Goal: Task Accomplishment & Management: Complete application form

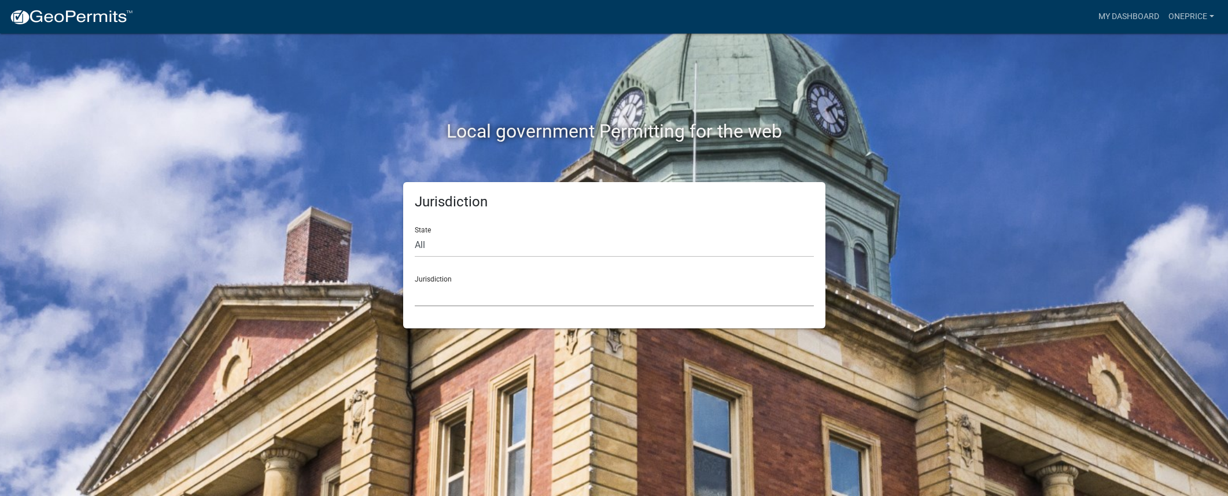
click at [444, 297] on select "[GEOGRAPHIC_DATA], [US_STATE] [GEOGRAPHIC_DATA], [US_STATE][PERSON_NAME][GEOGRA…" at bounding box center [614, 295] width 399 height 24
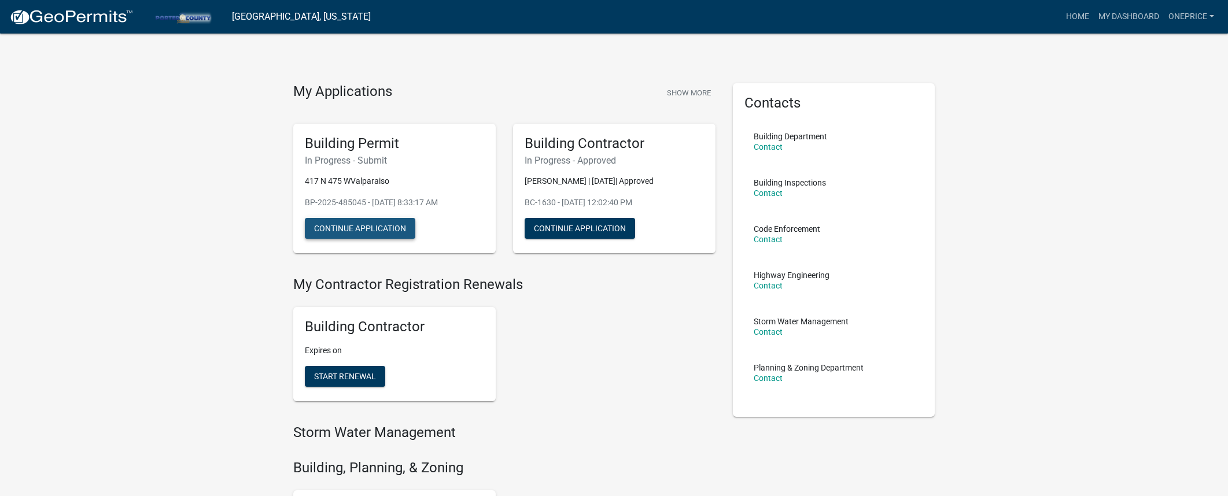
click at [360, 225] on button "Continue Application" at bounding box center [360, 228] width 111 height 21
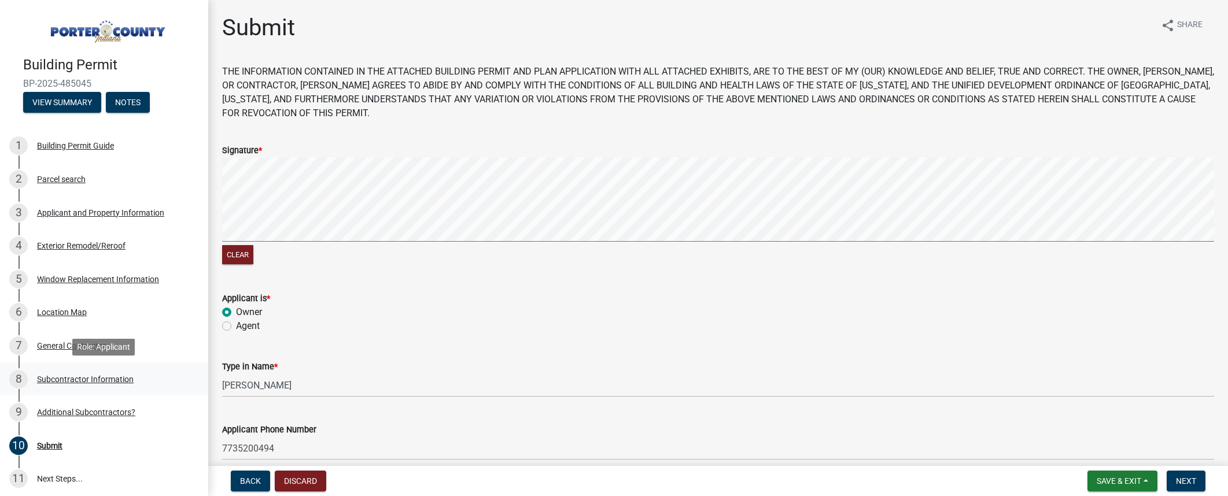
click at [111, 384] on div "8 Subcontractor Information" at bounding box center [99, 379] width 181 height 19
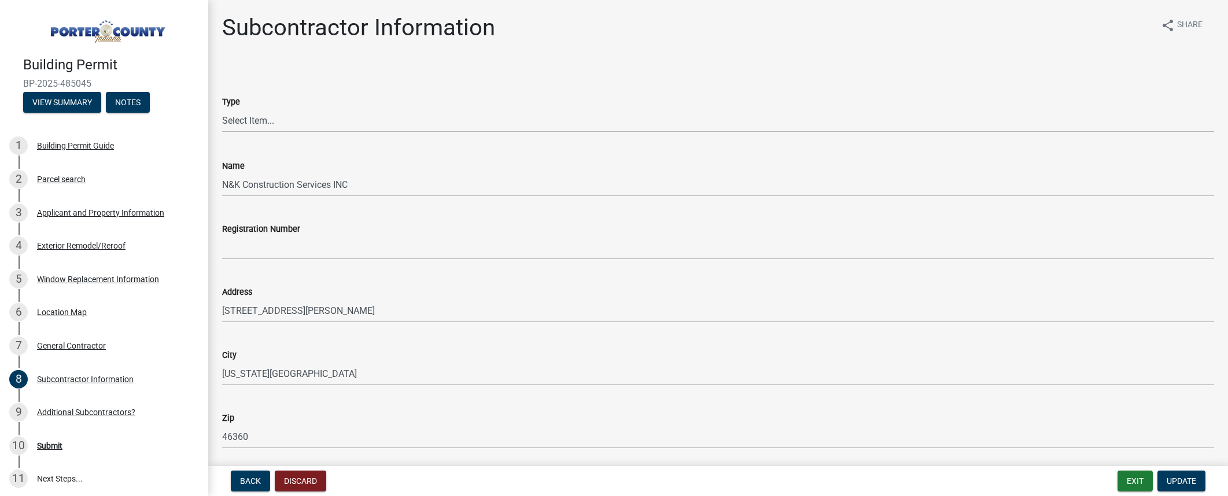
click at [327, 135] on wm-data-entity-input "Type Select Item... Concrete Plumbing Electrical HVAC Framing Roofing Insulatio…" at bounding box center [718, 104] width 992 height 78
click at [331, 125] on select "Select Item... Concrete Plumbing Electrical HVAC Framing Roofing Insulation Lan…" at bounding box center [718, 121] width 992 height 24
click at [222, 109] on select "Select Item... Concrete Plumbing Electrical HVAC Framing Roofing Insulation Lan…" at bounding box center [718, 121] width 992 height 24
select select "e24670f1-0fc3-4dee-82ca-1a1373b3817c"
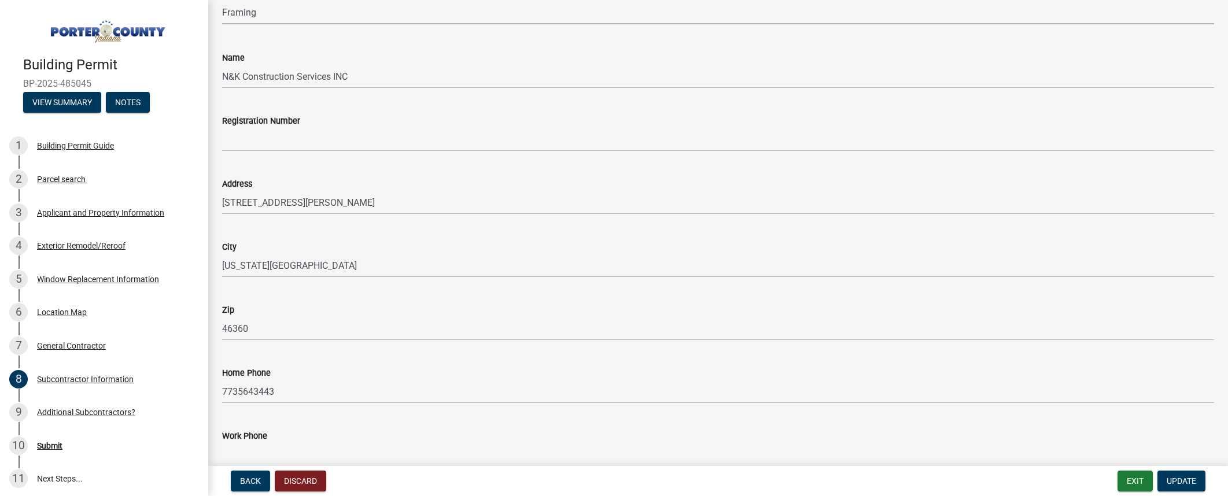
scroll to position [106, 0]
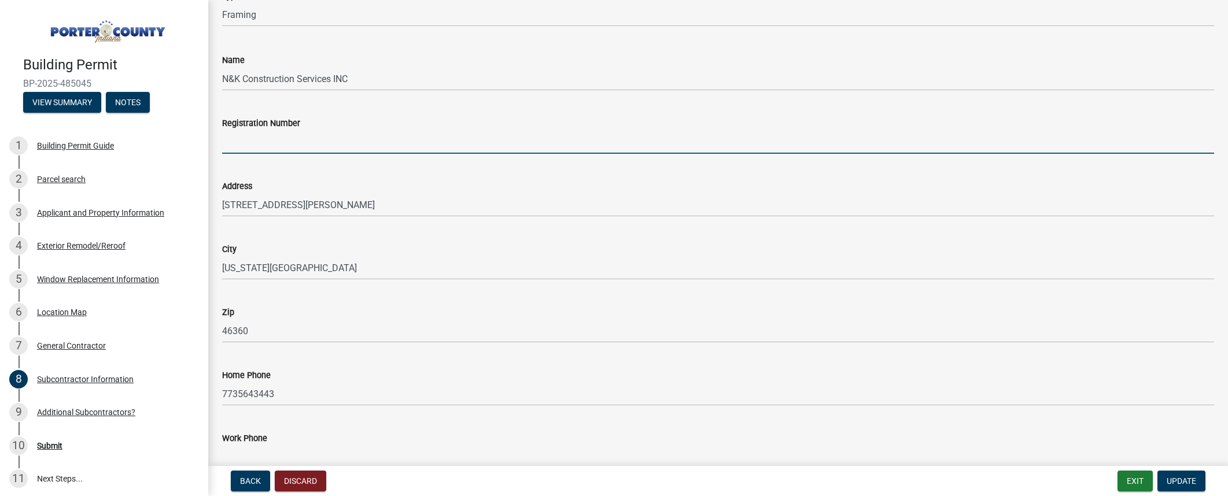
click at [262, 149] on input "Registration Number" at bounding box center [718, 142] width 992 height 24
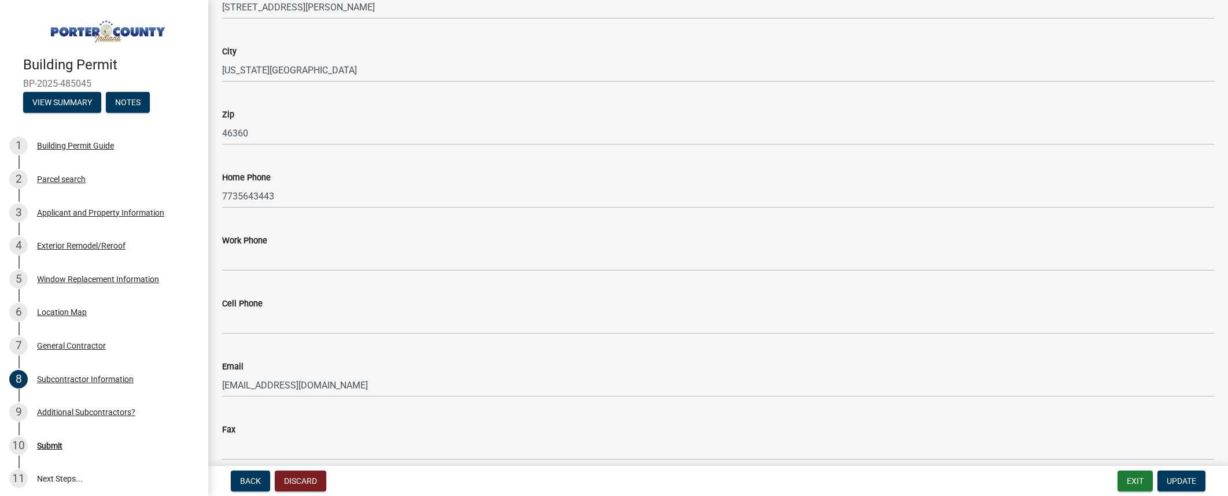
scroll to position [357, 0]
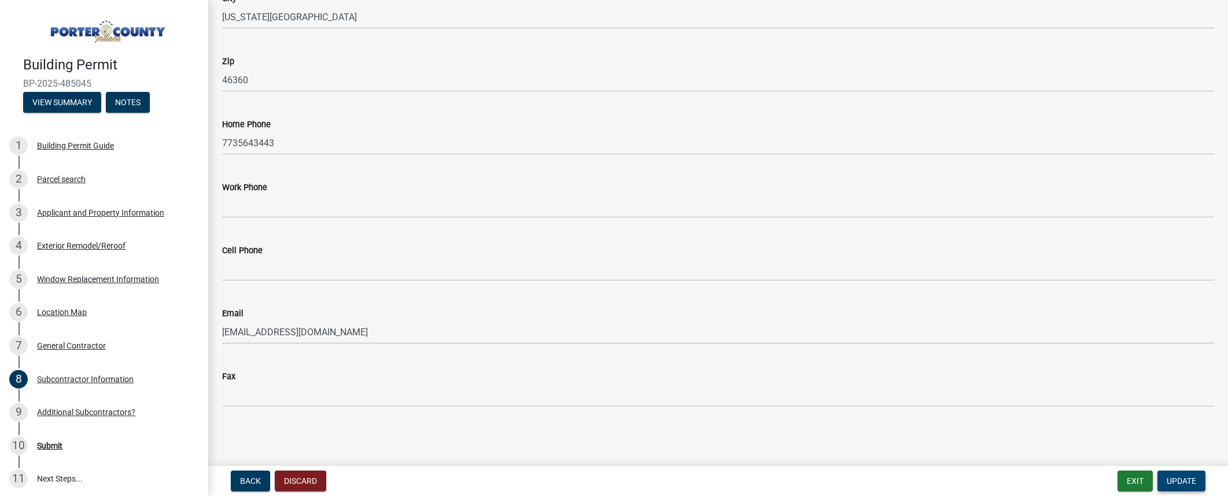
type input "27360"
click at [1183, 481] on span "Update" at bounding box center [1182, 481] width 30 height 9
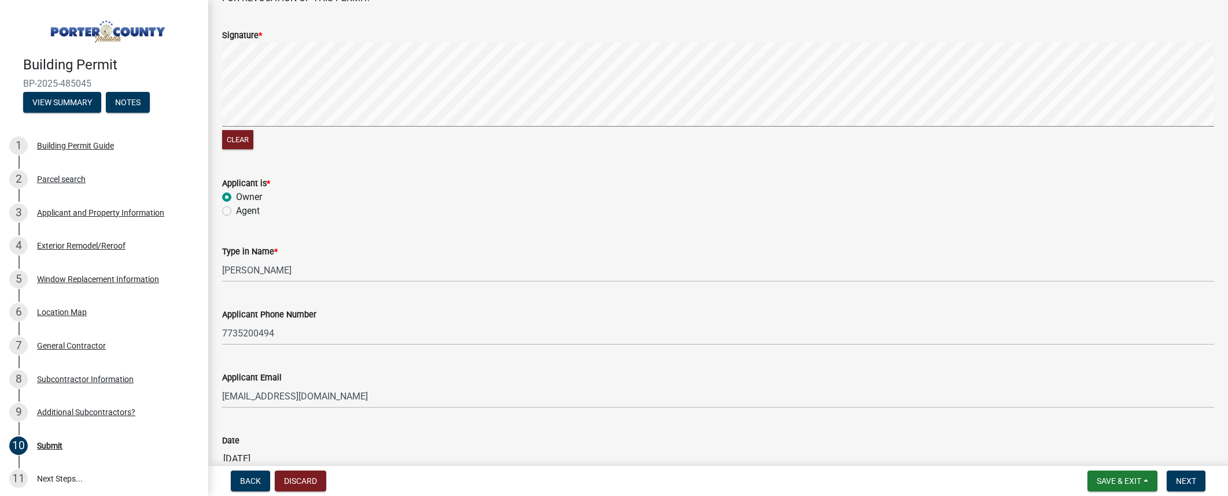
scroll to position [188, 0]
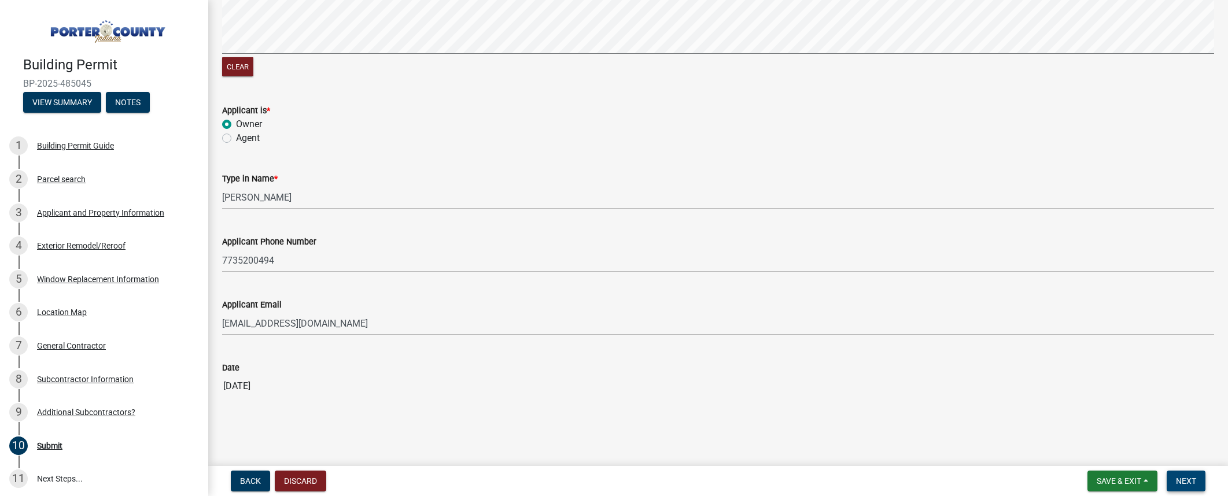
click at [1177, 481] on span "Next" at bounding box center [1186, 481] width 20 height 9
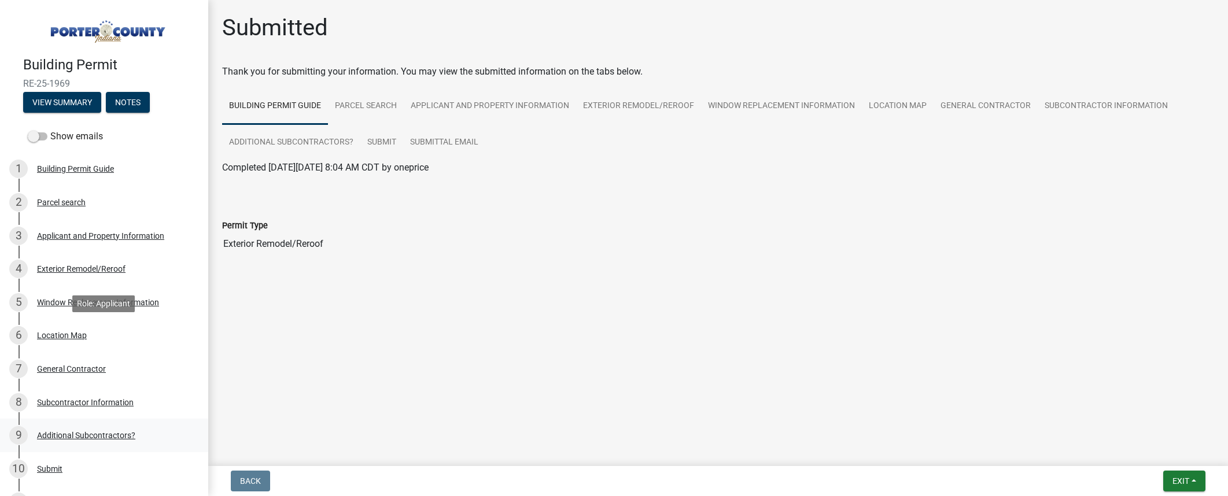
scroll to position [104, 0]
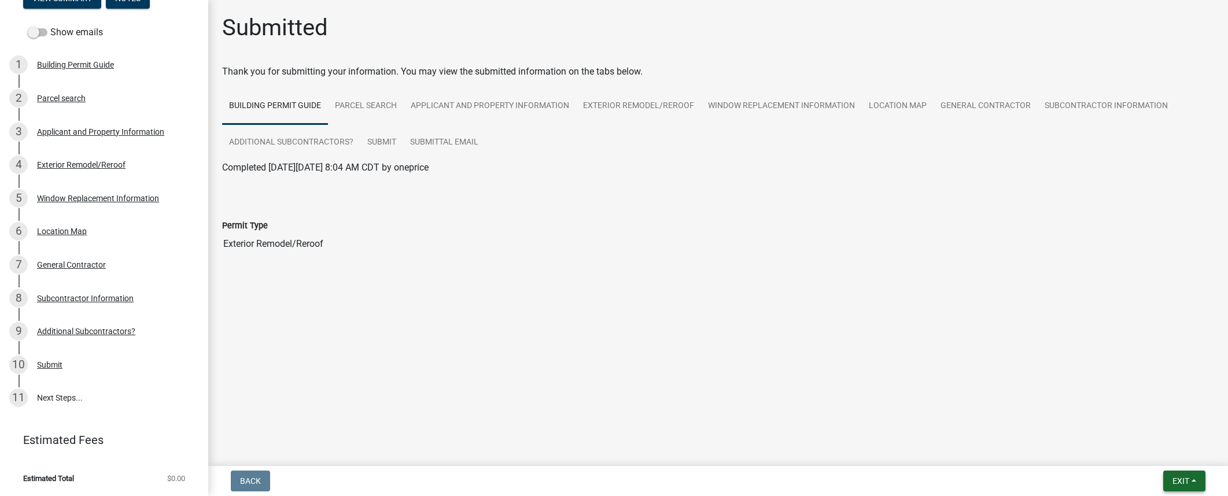
click at [1181, 489] on button "Exit" at bounding box center [1185, 481] width 42 height 21
click at [1143, 451] on button "Save & Exit" at bounding box center [1159, 451] width 93 height 28
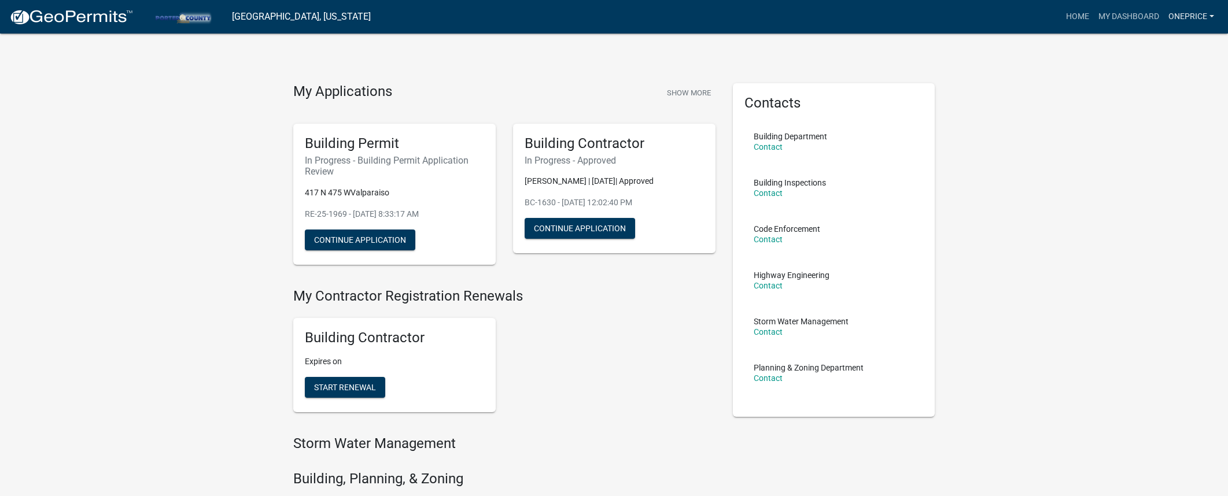
click at [1206, 24] on link "oneprice" at bounding box center [1191, 17] width 55 height 22
click at [1164, 112] on link "Logout" at bounding box center [1169, 113] width 99 height 28
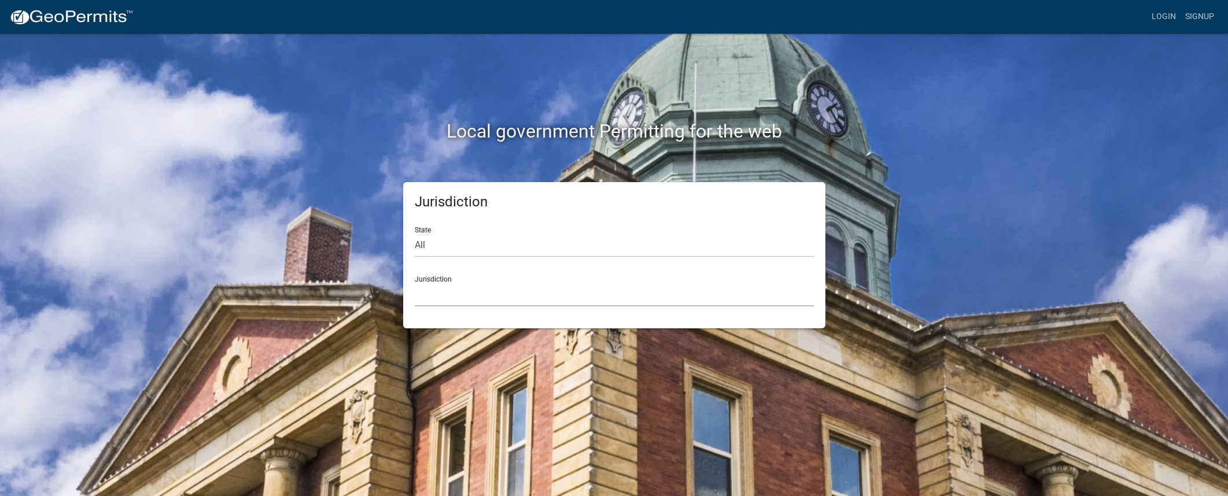
click at [499, 285] on select "Custer County, Colorado Carroll County, Georgia Cook County, Georgia Crawford C…" at bounding box center [614, 295] width 399 height 24
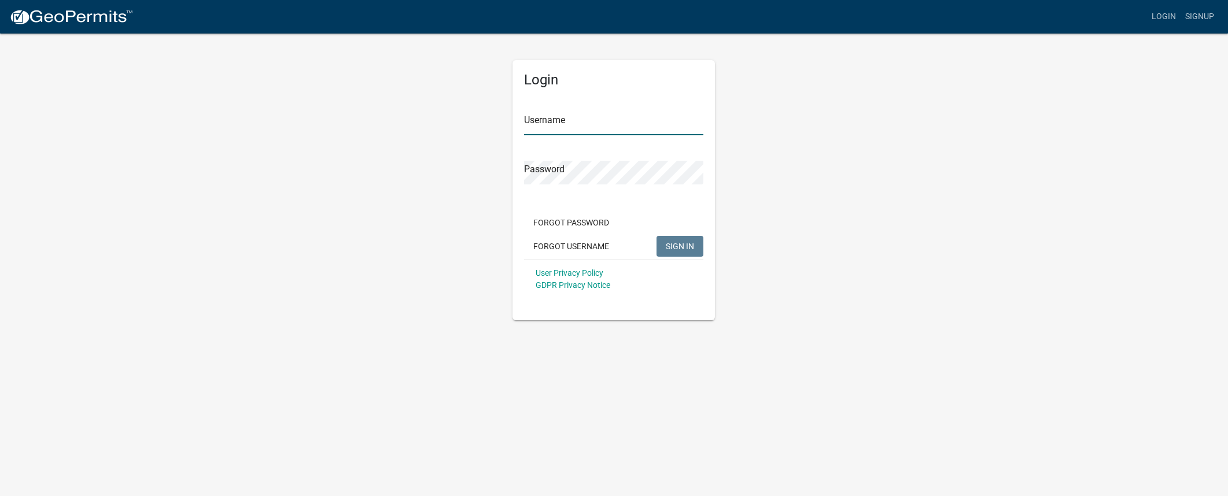
type input "oneprice"
click at [687, 247] on span "SIGN IN" at bounding box center [680, 245] width 28 height 9
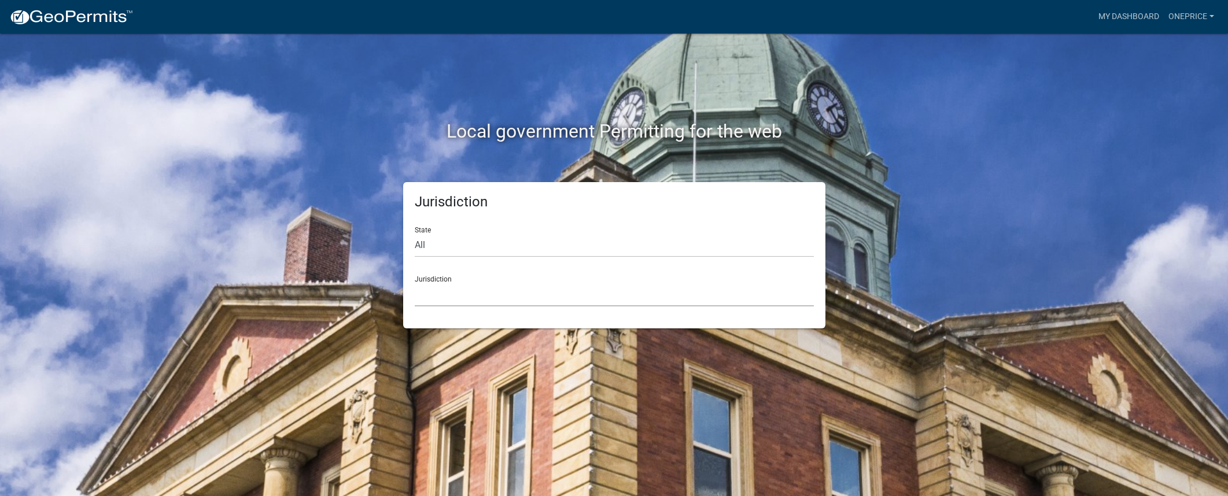
click at [417, 288] on select "Custer County, Colorado Carroll County, Georgia Cook County, Georgia Crawford C…" at bounding box center [614, 295] width 399 height 24
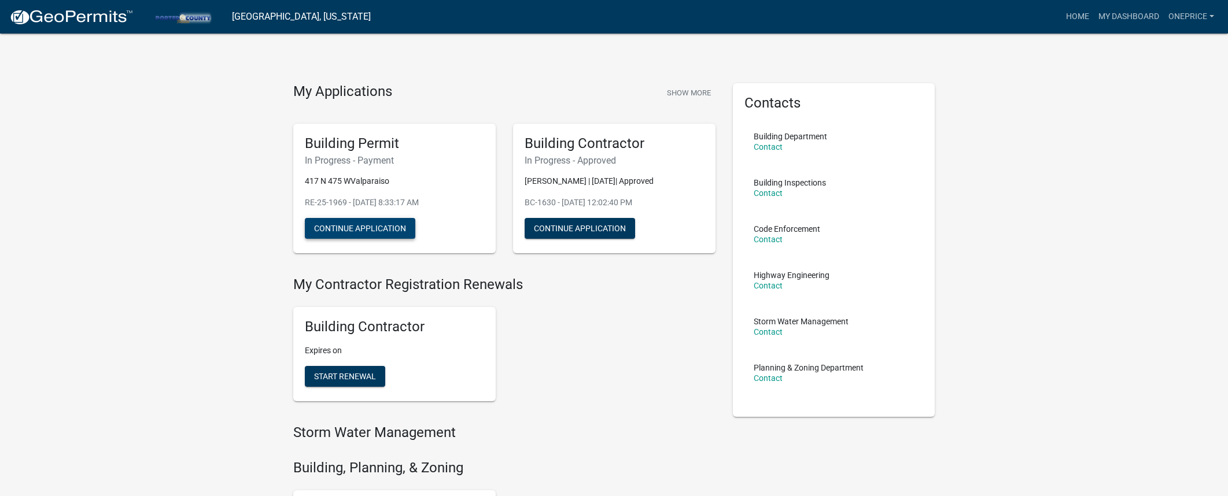
click at [355, 235] on button "Continue Application" at bounding box center [360, 228] width 111 height 21
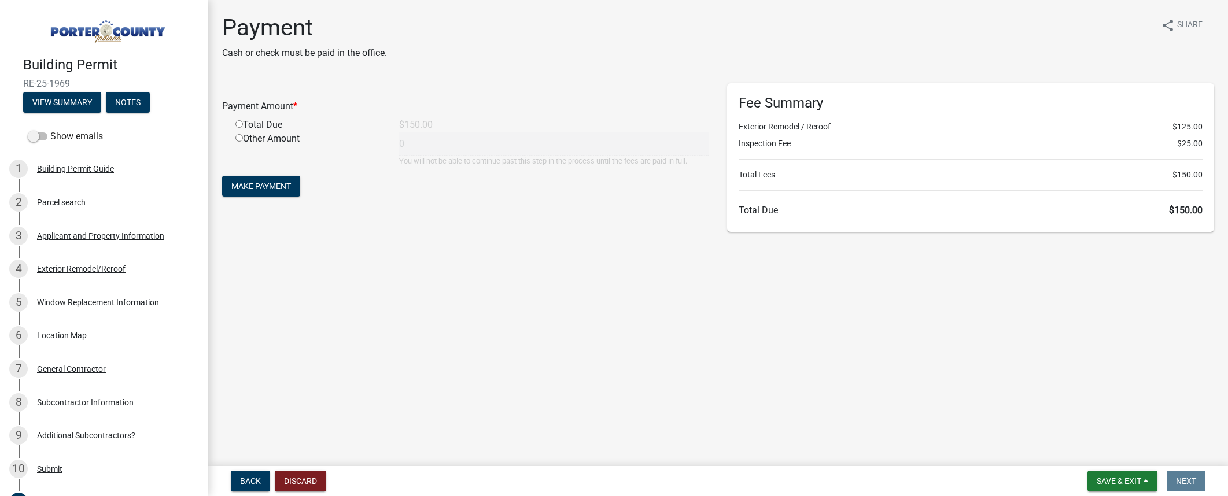
click at [244, 124] on div "Total Due" at bounding box center [309, 125] width 164 height 14
click at [240, 128] on div "Total Due" at bounding box center [309, 125] width 164 height 14
click at [240, 127] on input "radio" at bounding box center [239, 124] width 8 height 8
radio input "true"
type input "150"
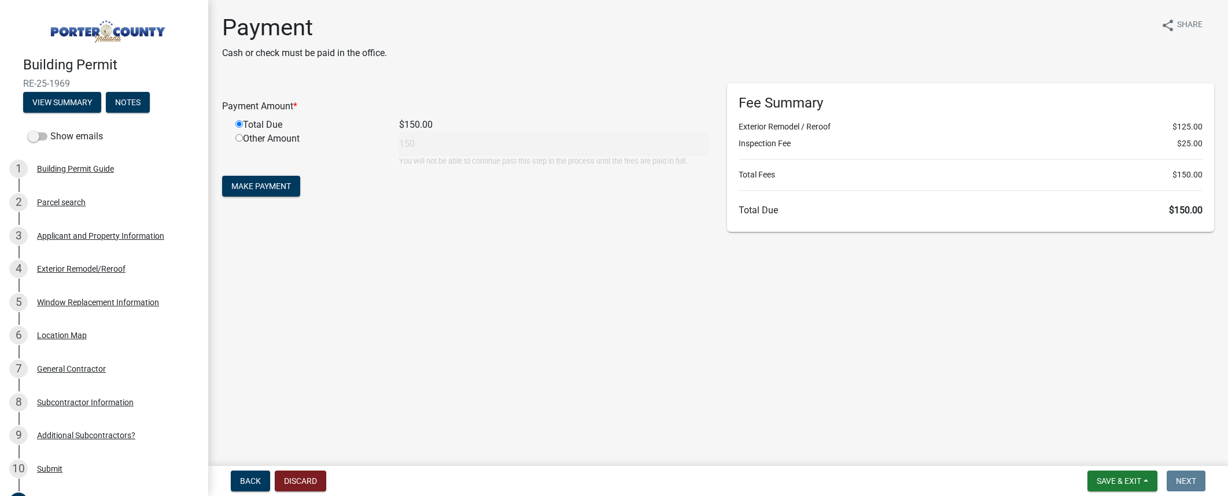
click at [240, 127] on input "radio" at bounding box center [239, 124] width 8 height 8
click at [290, 186] on span "Make Payment" at bounding box center [261, 186] width 60 height 9
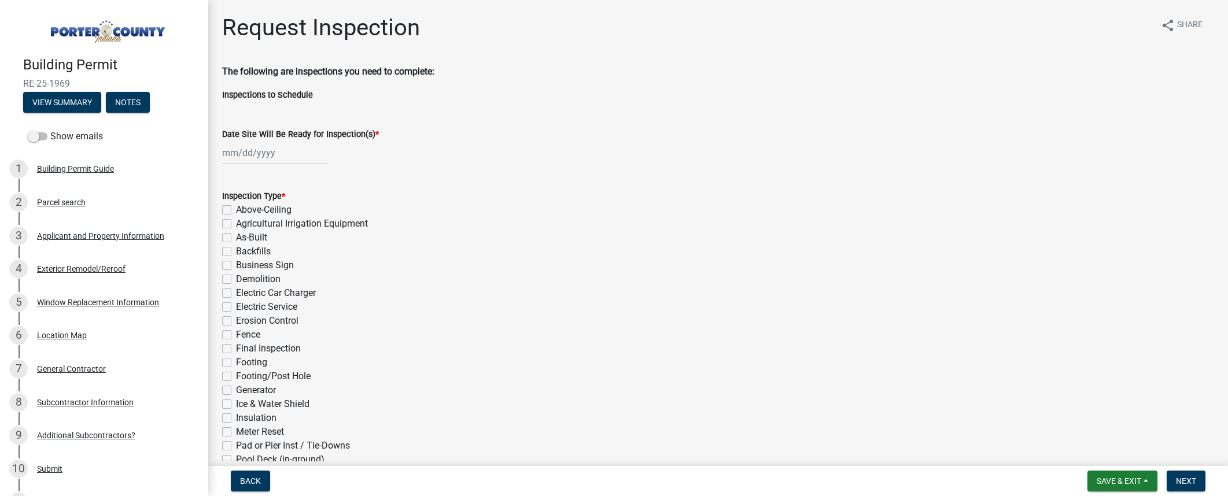
click at [587, 207] on div "Above-Ceiling" at bounding box center [718, 210] width 992 height 14
select select "10"
select select "2025"
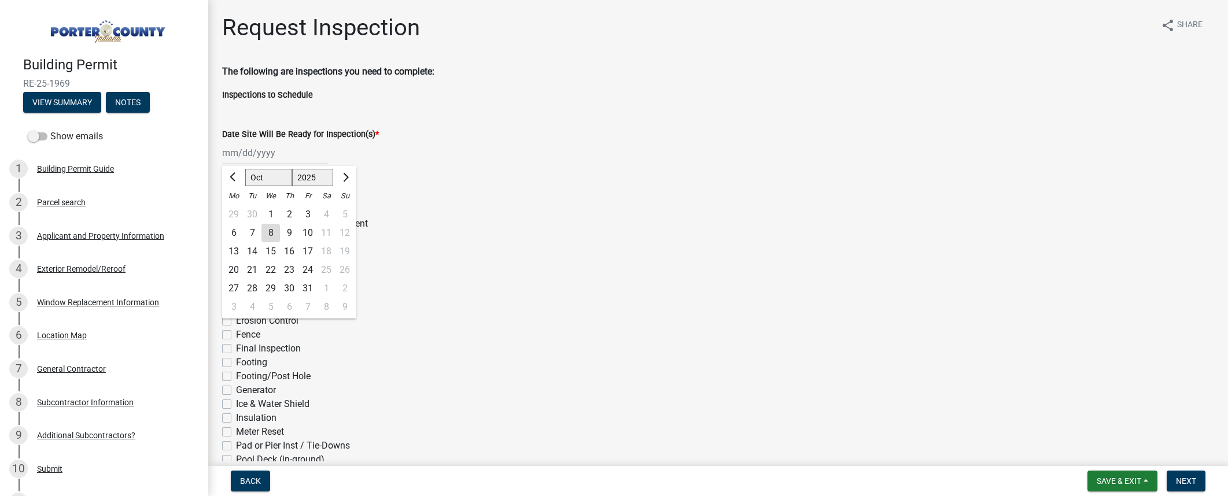
click at [249, 158] on div "[PERSON_NAME] Feb Mar Apr [PERSON_NAME][DATE] Oct Nov [DATE] 1526 1527 1528 152…" at bounding box center [275, 153] width 106 height 24
click at [413, 170] on wm-data-entity-input "Date Site Will Be Ready for Inspection(s) * Jan Feb Mar Apr May Jun Jul Aug Sep…" at bounding box center [718, 143] width 992 height 64
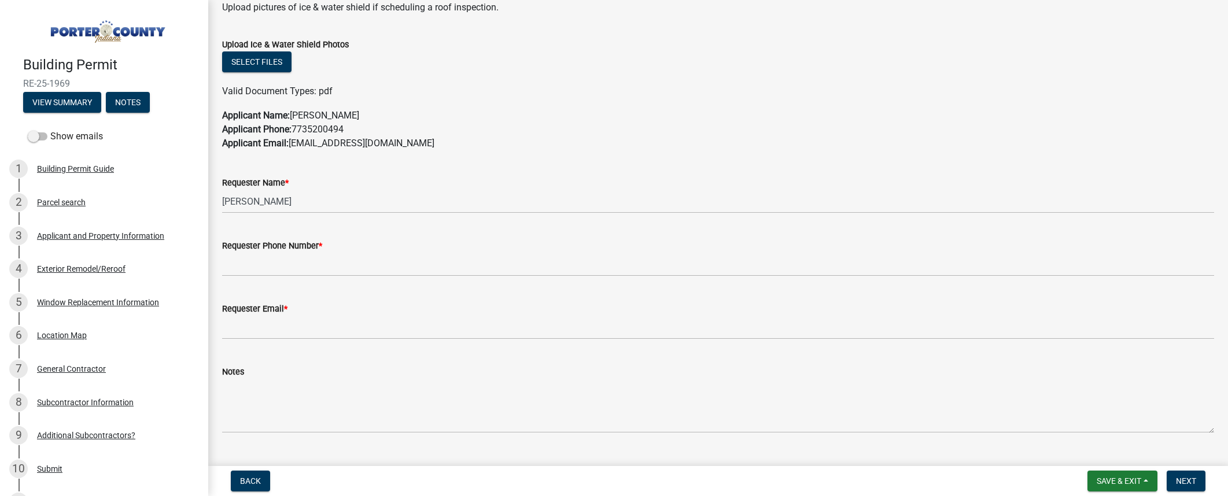
scroll to position [628, 0]
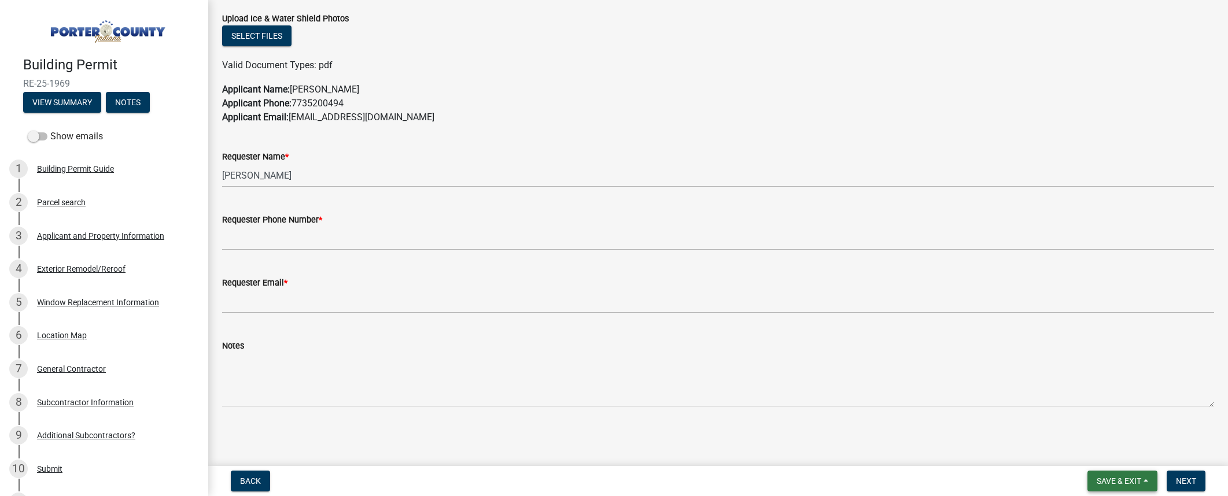
click at [1121, 485] on span "Save & Exit" at bounding box center [1119, 481] width 45 height 9
click at [1093, 450] on button "Save & Exit" at bounding box center [1111, 451] width 93 height 28
